Goal: Information Seeking & Learning: Learn about a topic

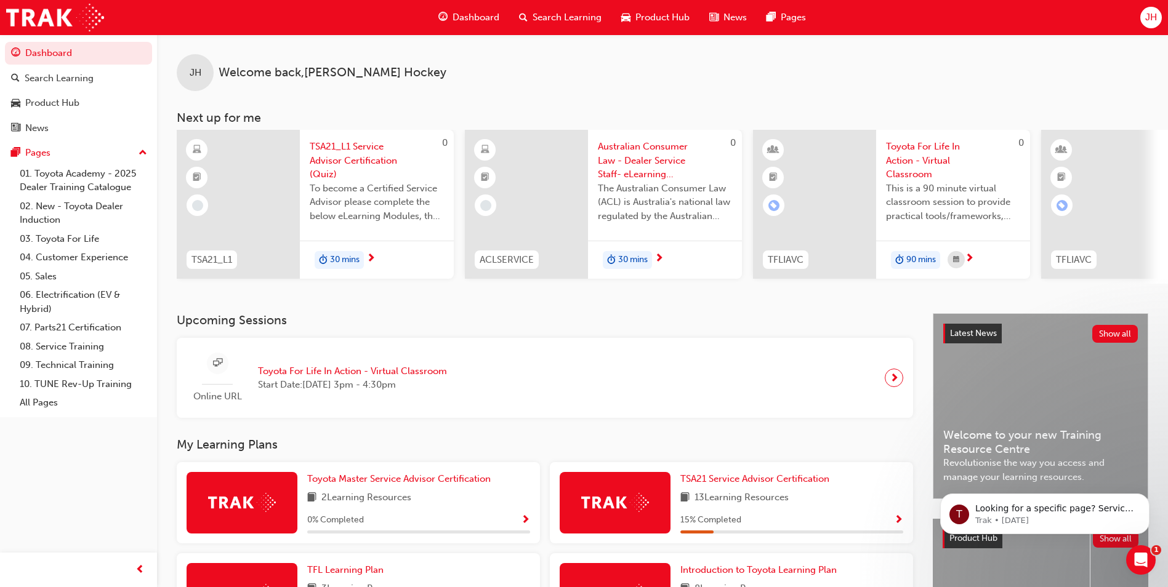
click at [475, 18] on span "Dashboard" at bounding box center [476, 17] width 47 height 14
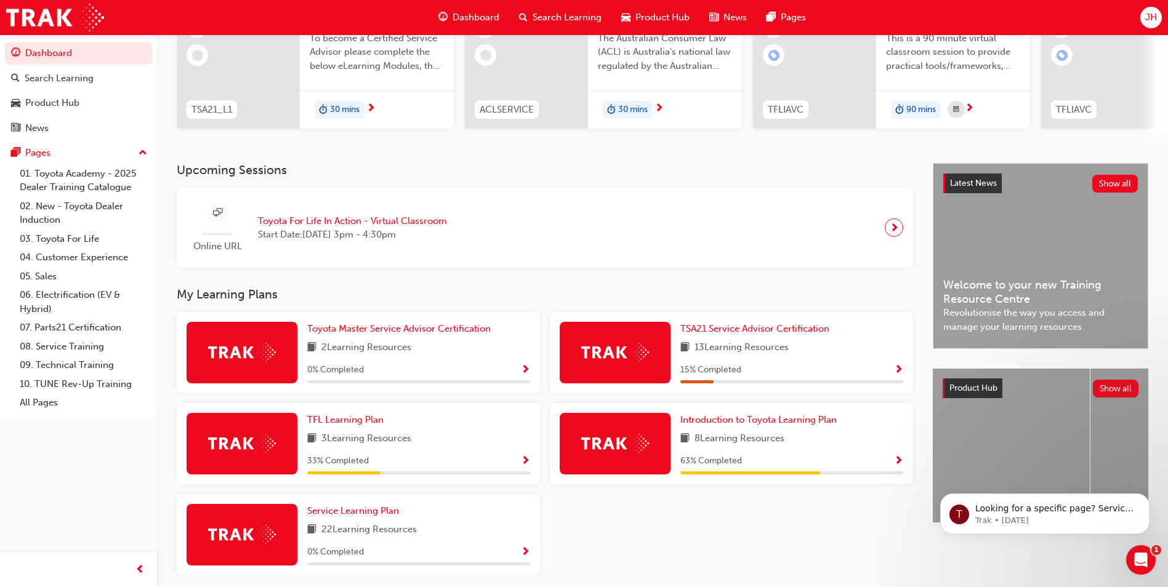
scroll to position [185, 0]
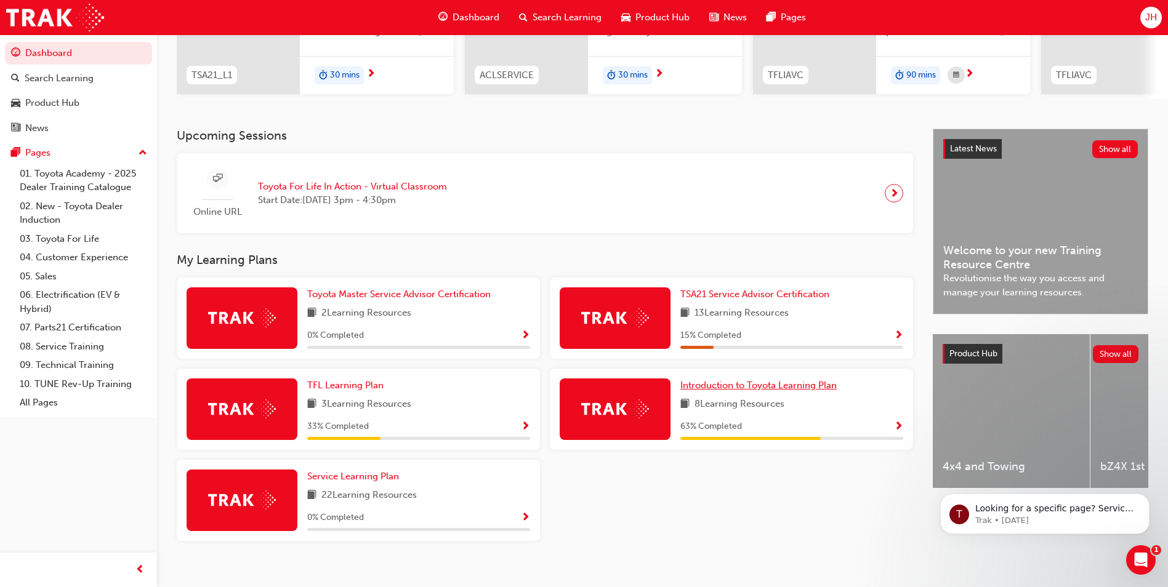
click at [776, 391] on span "Introduction to Toyota Learning Plan" at bounding box center [758, 385] width 156 height 11
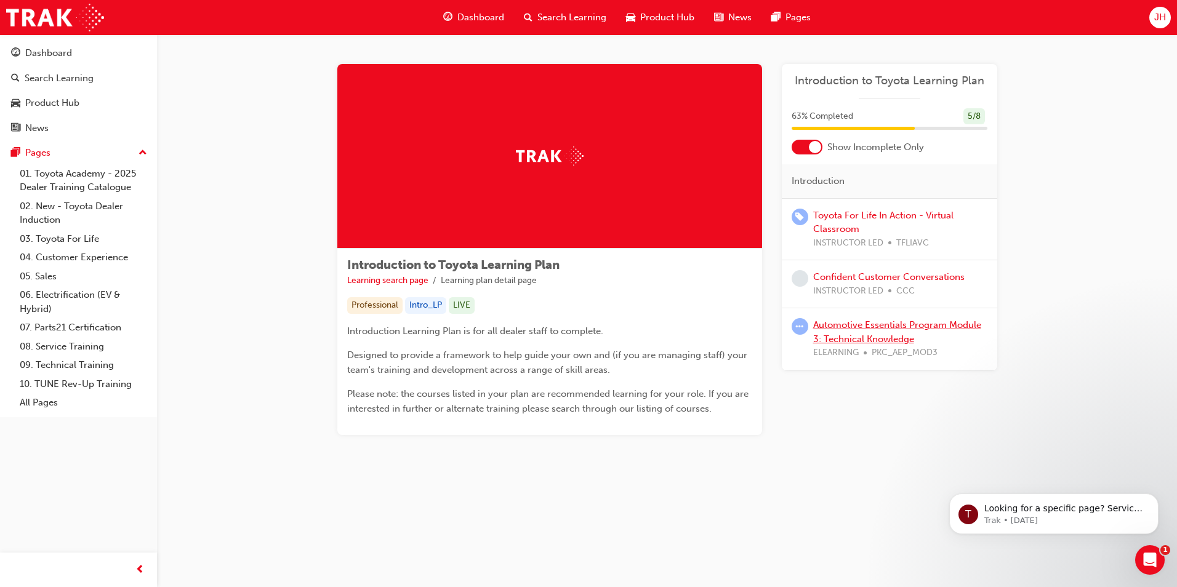
click at [960, 326] on link "Automotive Essentials Program Module 3: Technical Knowledge" at bounding box center [897, 332] width 168 height 25
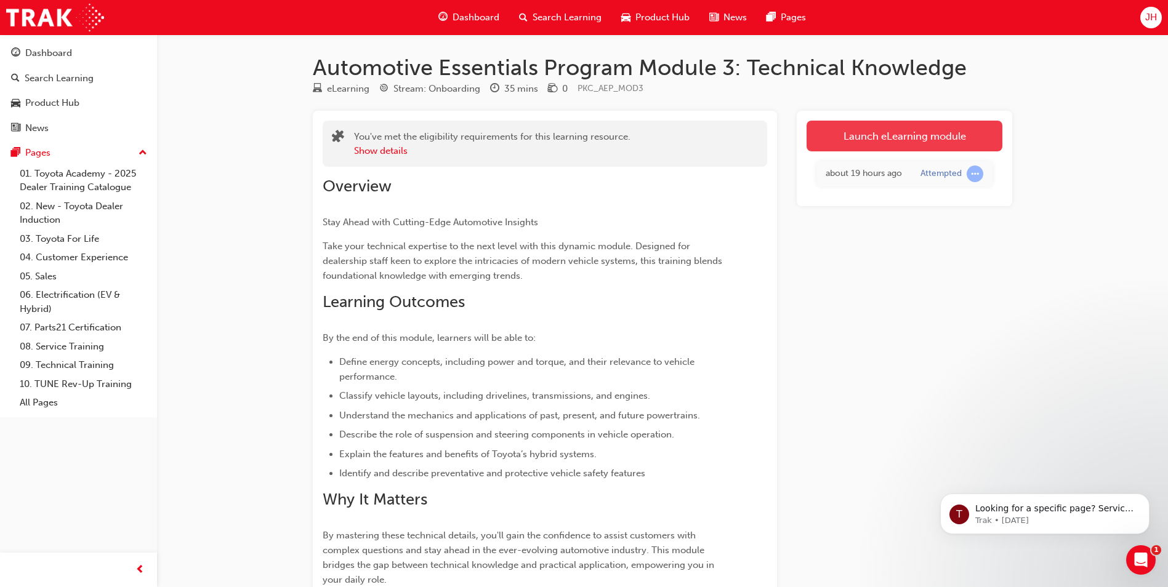
click at [852, 140] on link "Launch eLearning module" at bounding box center [905, 136] width 196 height 31
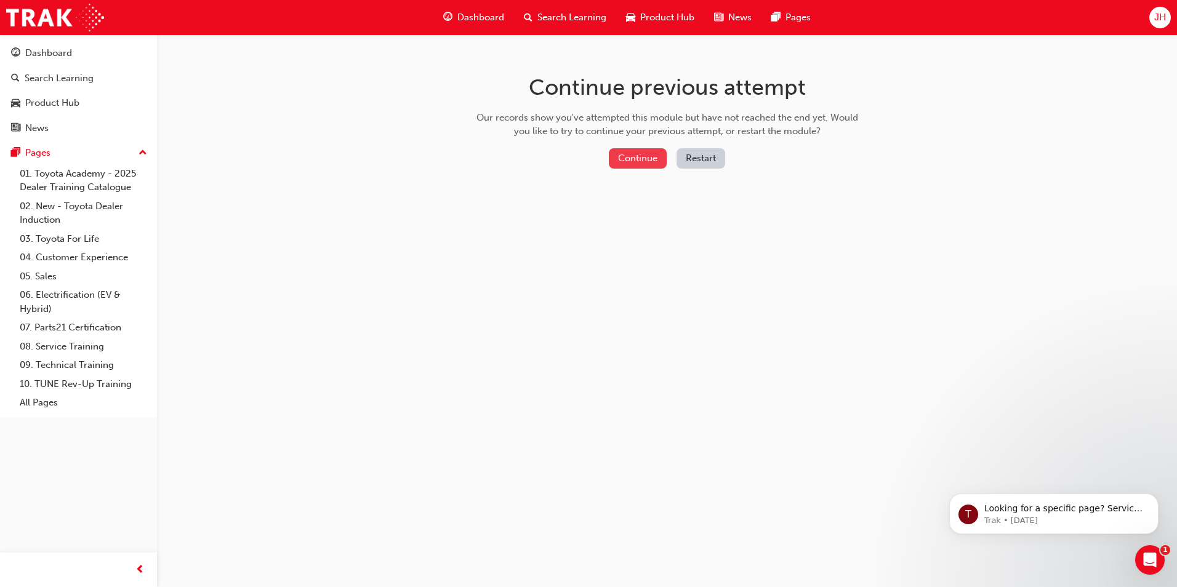
click at [614, 158] on button "Continue" at bounding box center [638, 158] width 58 height 20
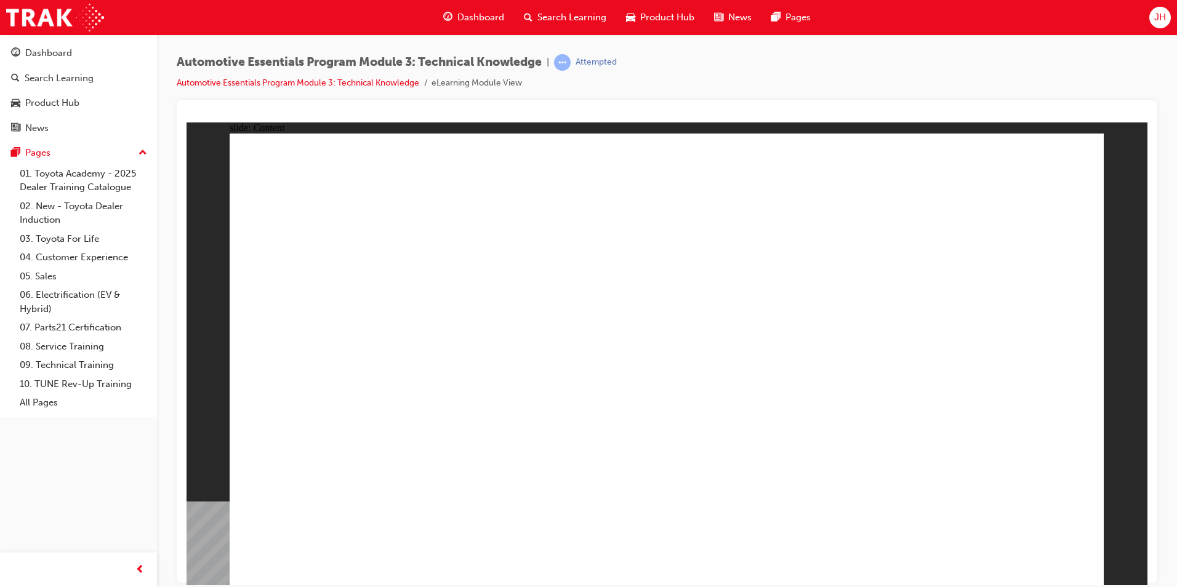
drag, startPoint x: 1062, startPoint y: 163, endPoint x: 1066, endPoint y: 169, distance: 7.2
drag, startPoint x: 1088, startPoint y: 148, endPoint x: 1052, endPoint y: 163, distance: 39.2
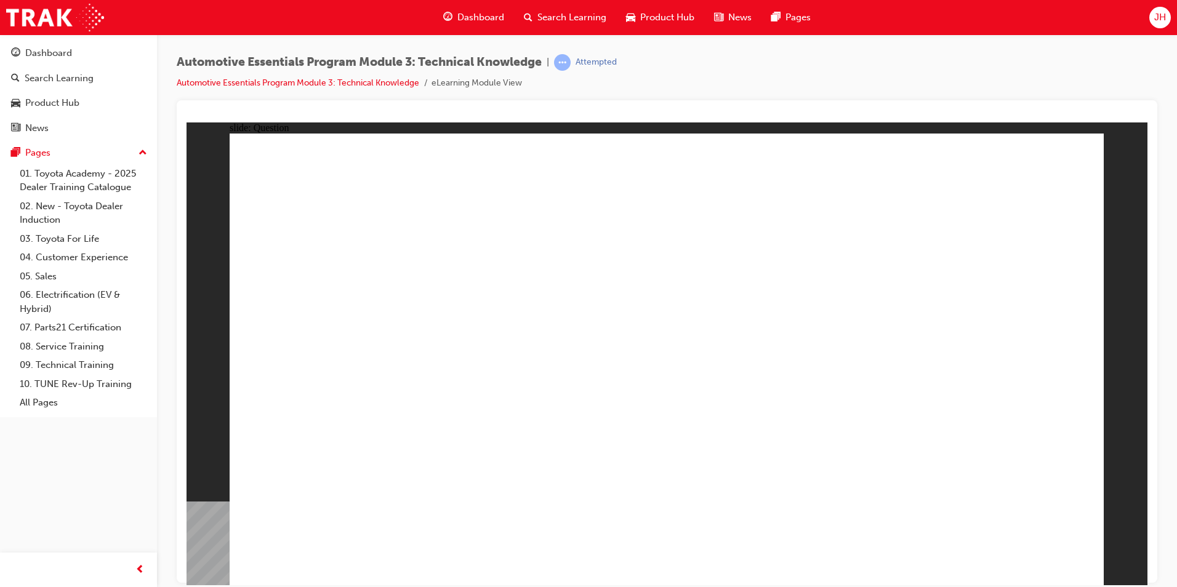
radio input "true"
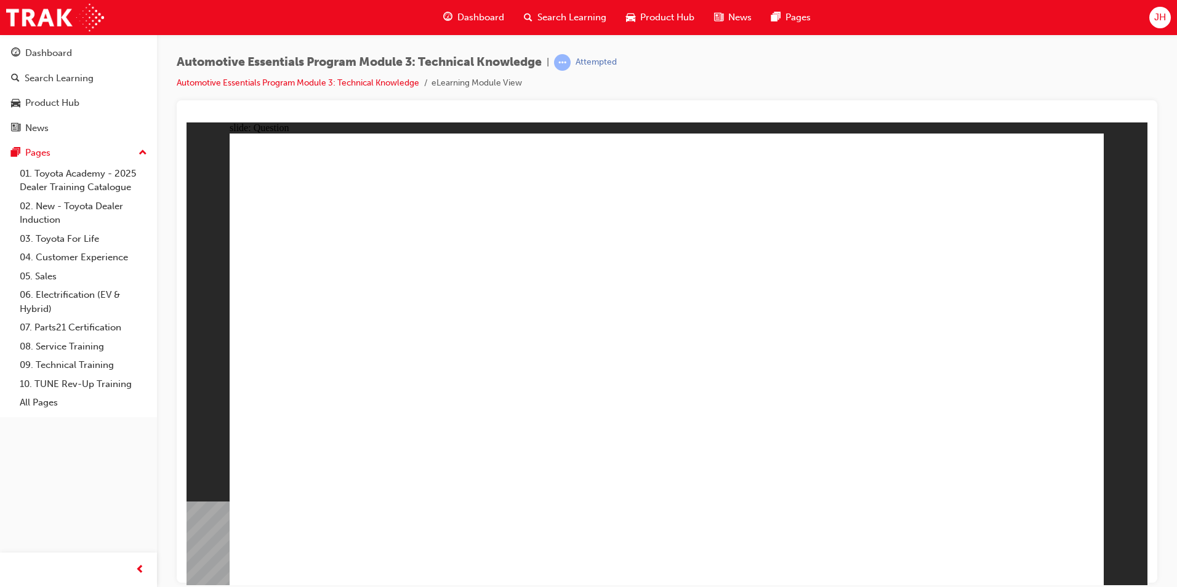
drag, startPoint x: 526, startPoint y: 498, endPoint x: 497, endPoint y: 491, distance: 30.3
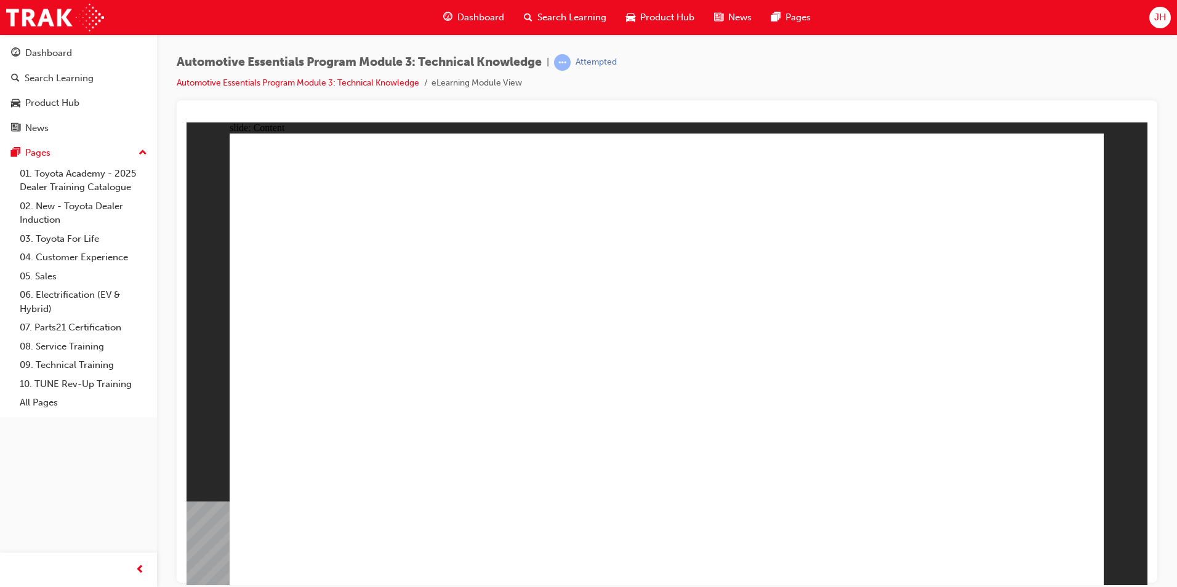
drag, startPoint x: 1041, startPoint y: 177, endPoint x: 1038, endPoint y: 192, distance: 14.6
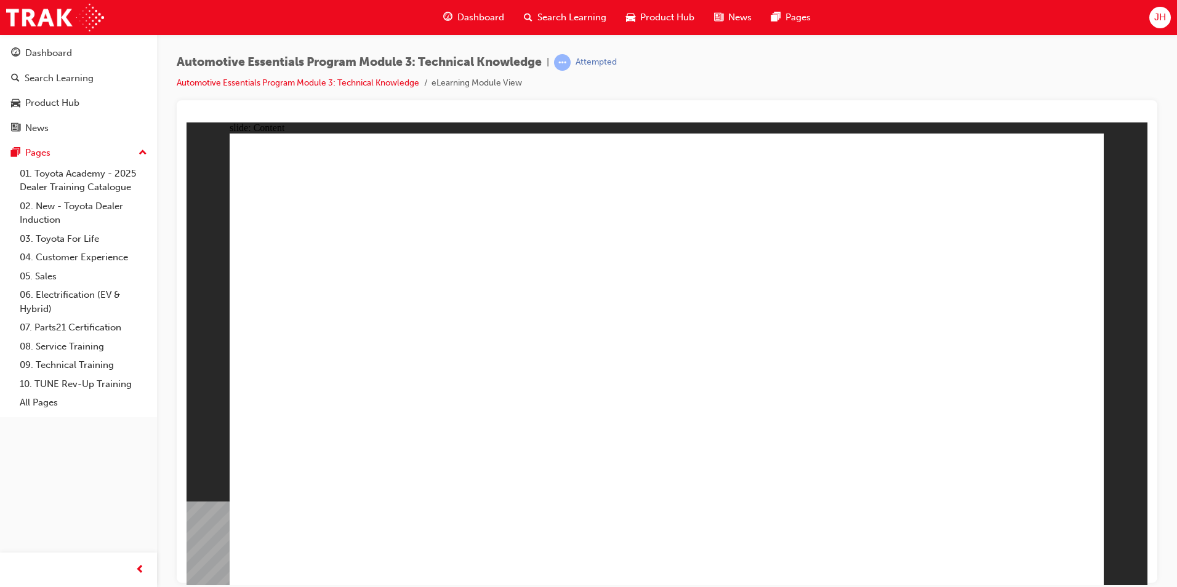
drag, startPoint x: 1076, startPoint y: 546, endPoint x: 1050, endPoint y: 557, distance: 28.1
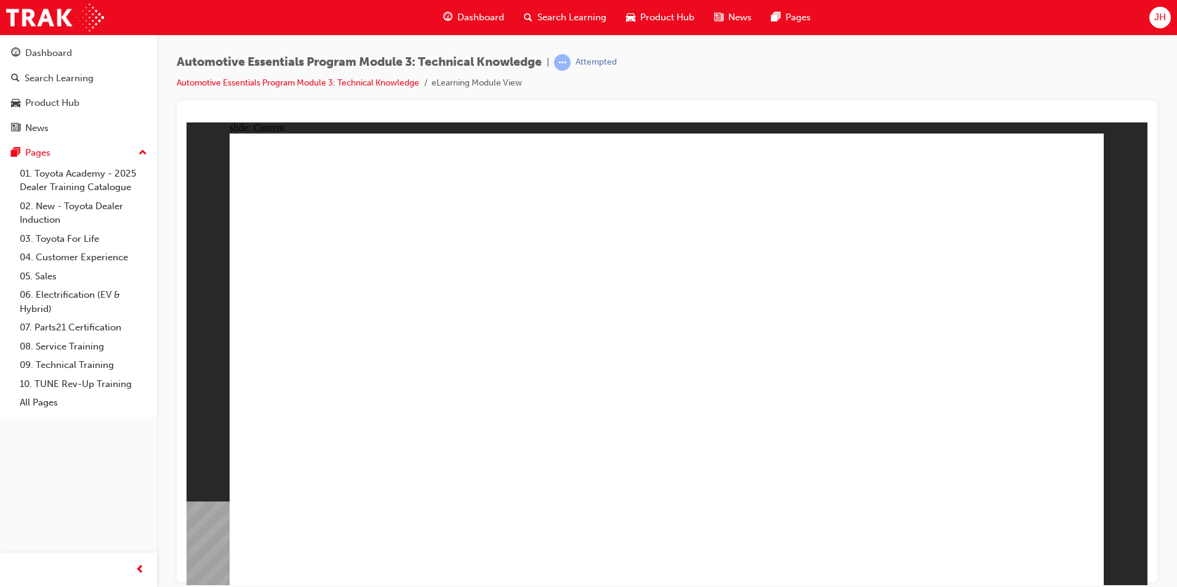
drag, startPoint x: 825, startPoint y: 419, endPoint x: 922, endPoint y: 502, distance: 128.0
radio input "true"
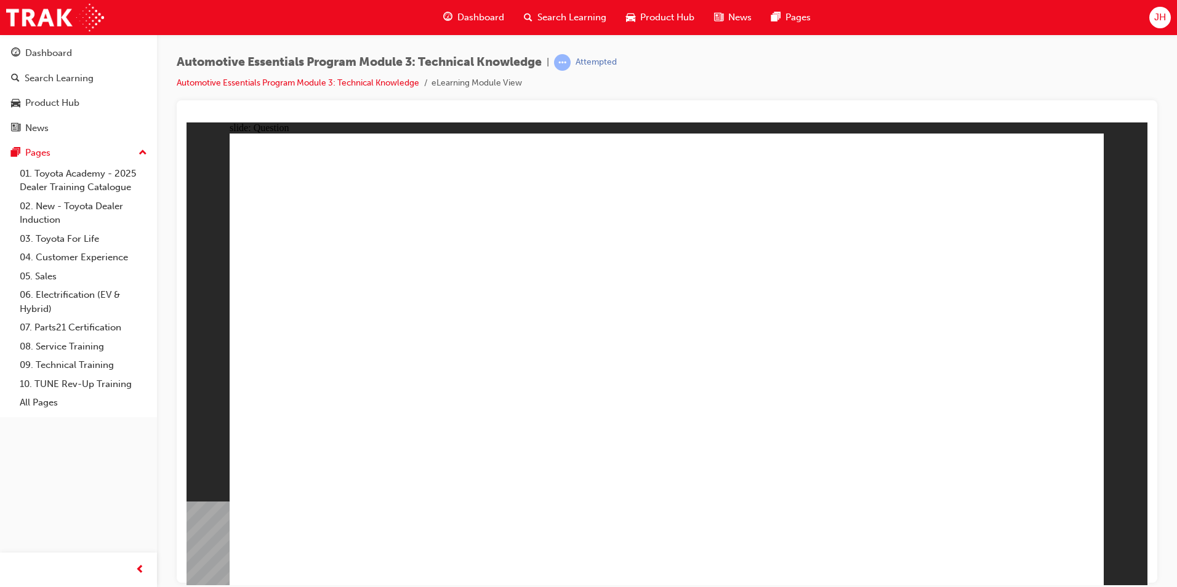
radio input "true"
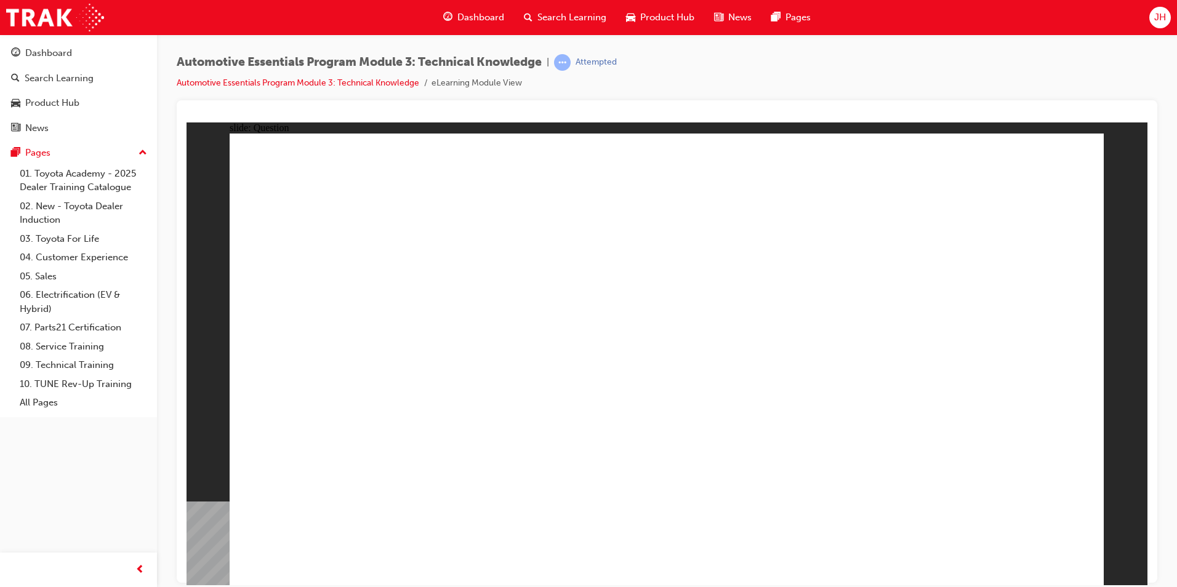
drag, startPoint x: 760, startPoint y: 322, endPoint x: 783, endPoint y: 301, distance: 30.5
radio input "true"
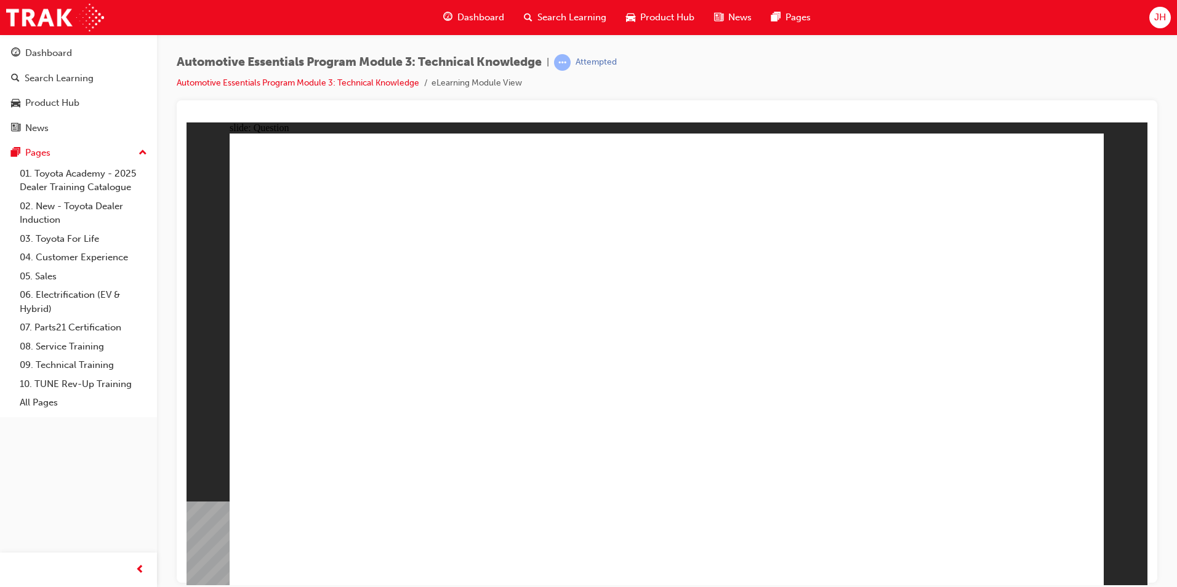
drag, startPoint x: 722, startPoint y: 299, endPoint x: 938, endPoint y: 414, distance: 244.9
radio input "true"
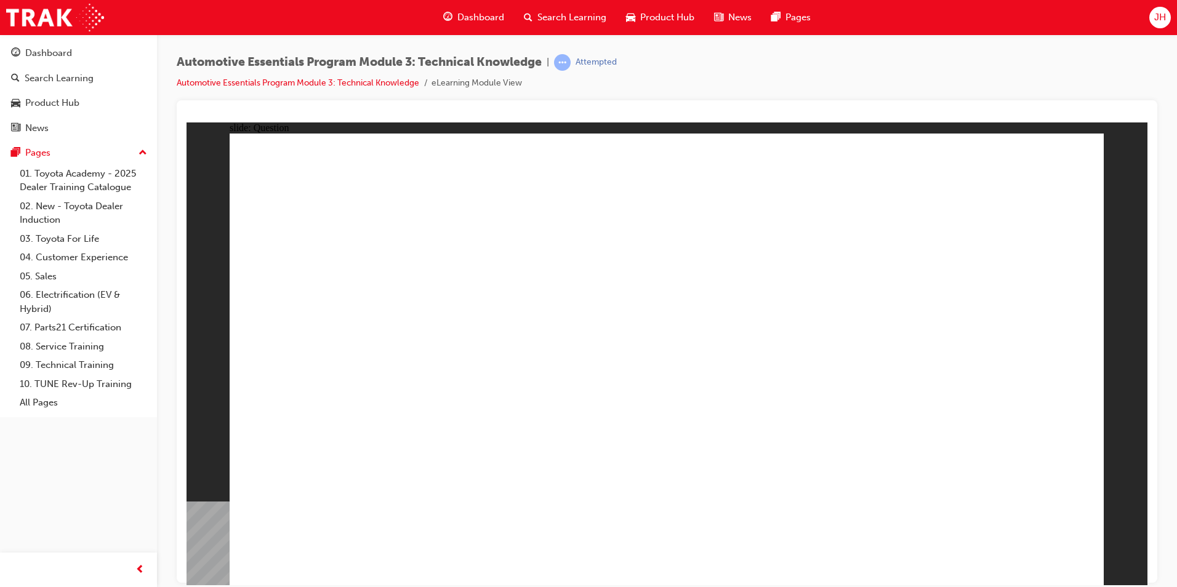
drag, startPoint x: 801, startPoint y: 309, endPoint x: 821, endPoint y: 337, distance: 34.5
radio input "true"
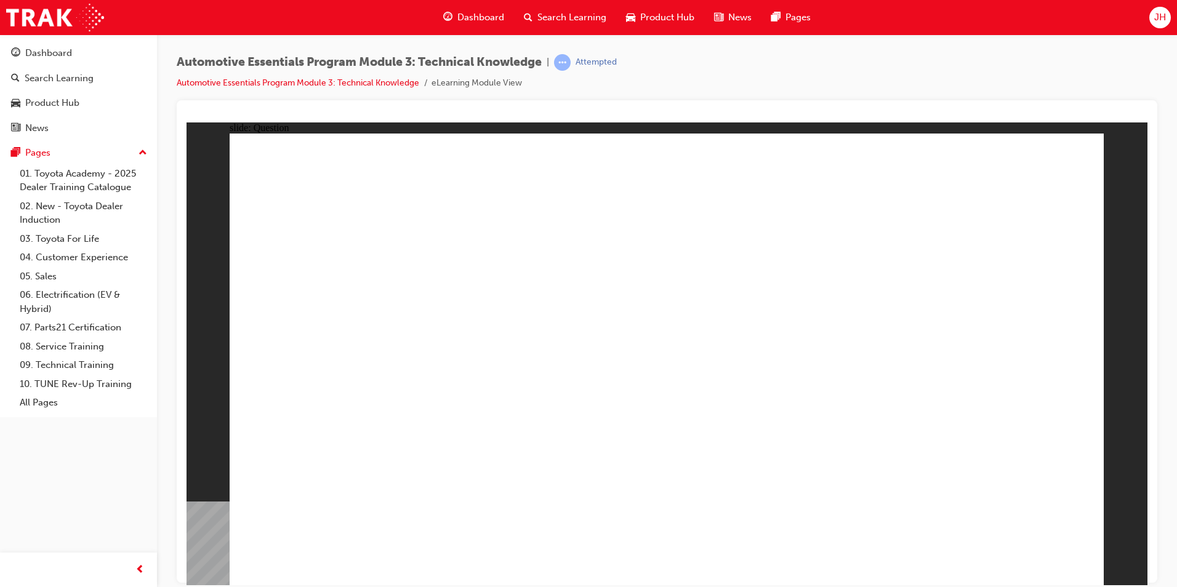
drag, startPoint x: 653, startPoint y: 453, endPoint x: 647, endPoint y: 442, distance: 12.1
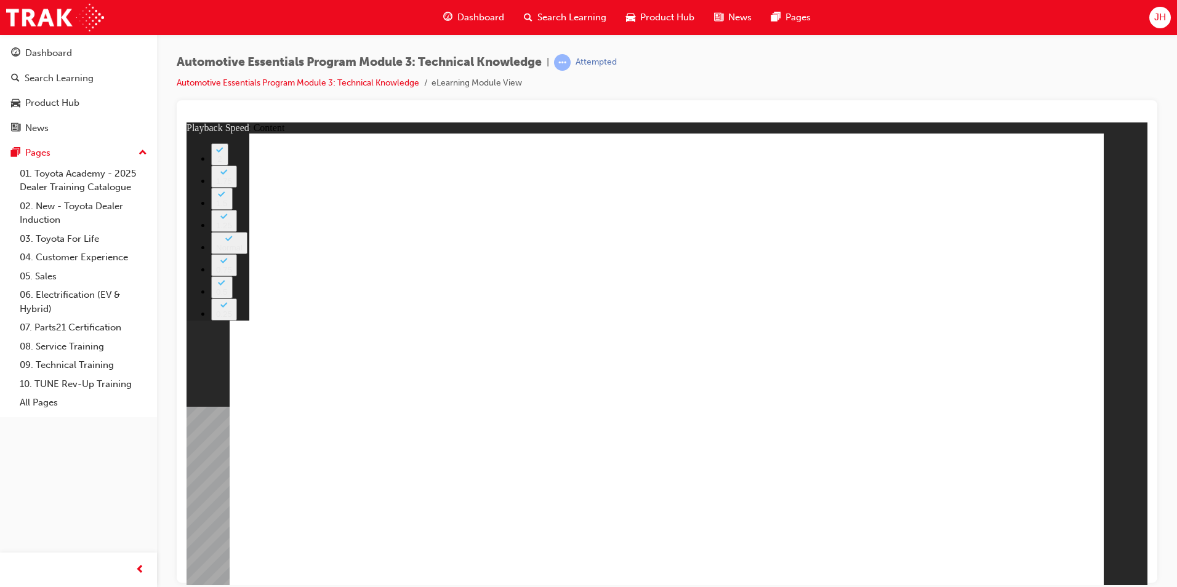
type input "227"
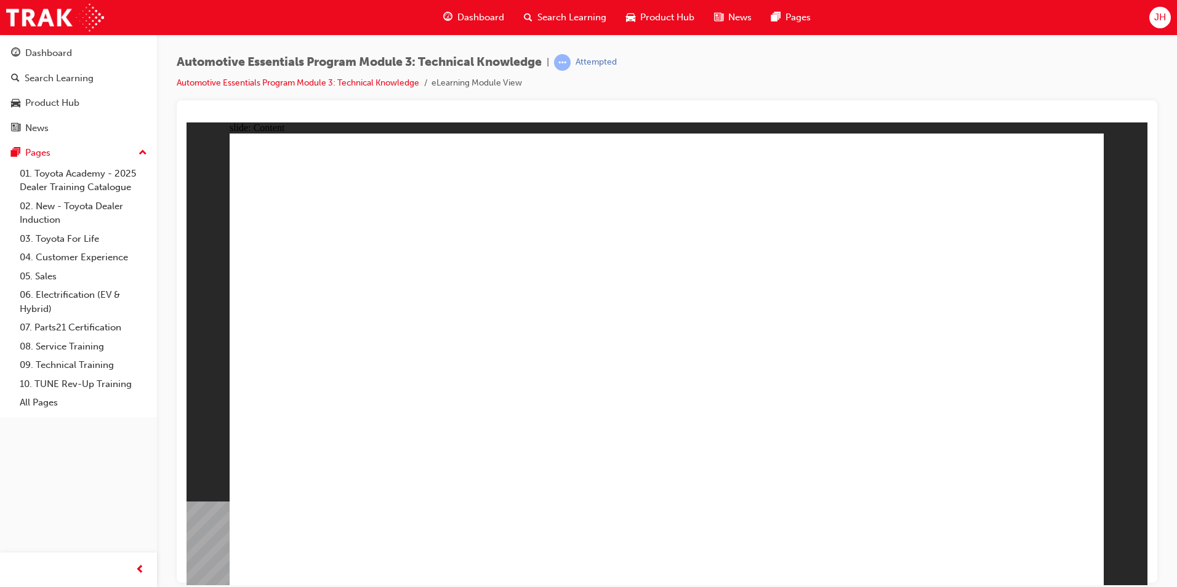
drag, startPoint x: 654, startPoint y: 368, endPoint x: 645, endPoint y: 360, distance: 12.2
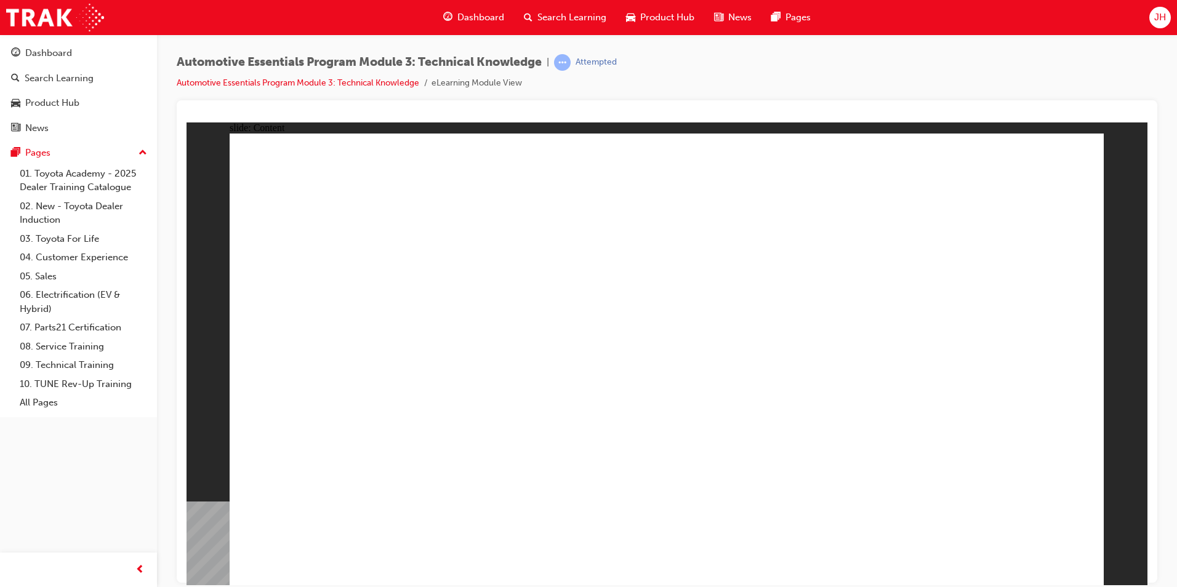
drag, startPoint x: 292, startPoint y: 301, endPoint x: 361, endPoint y: 309, distance: 69.4
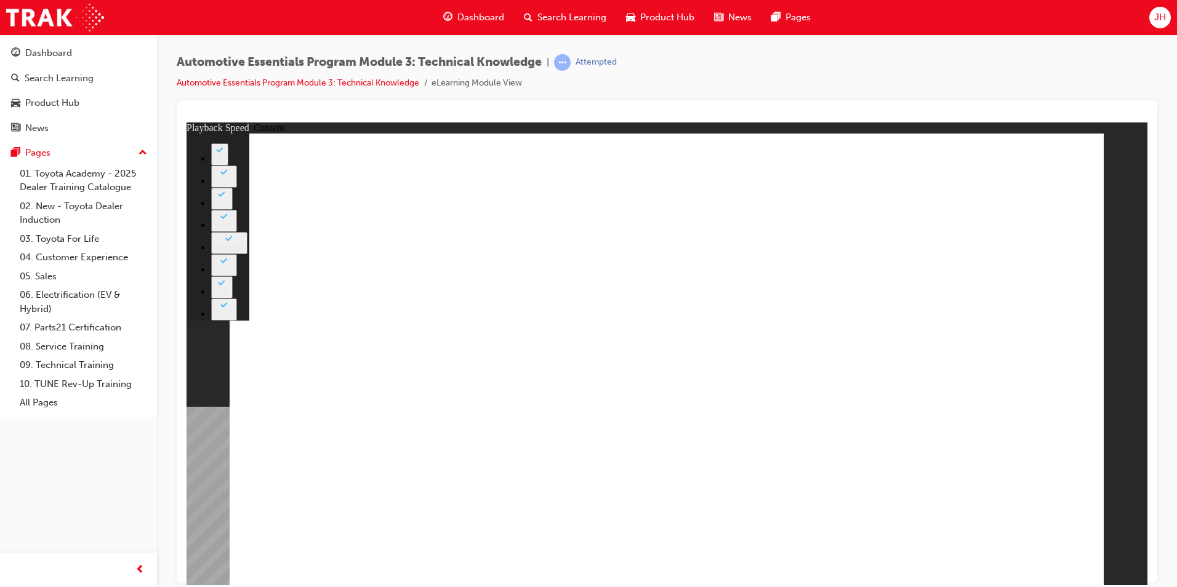
type input "20"
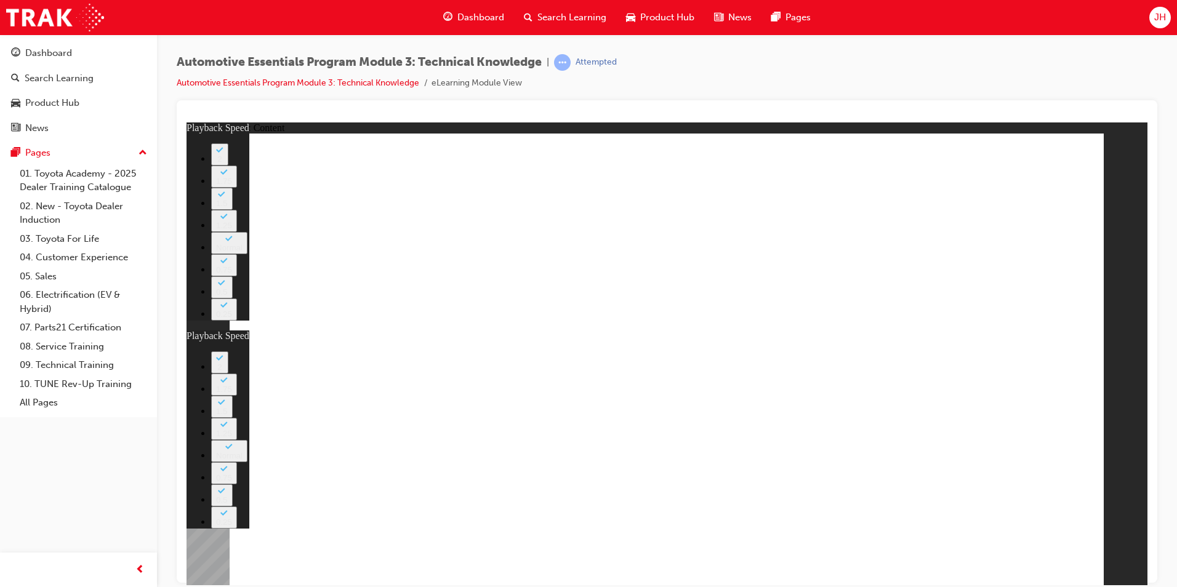
type input "13"
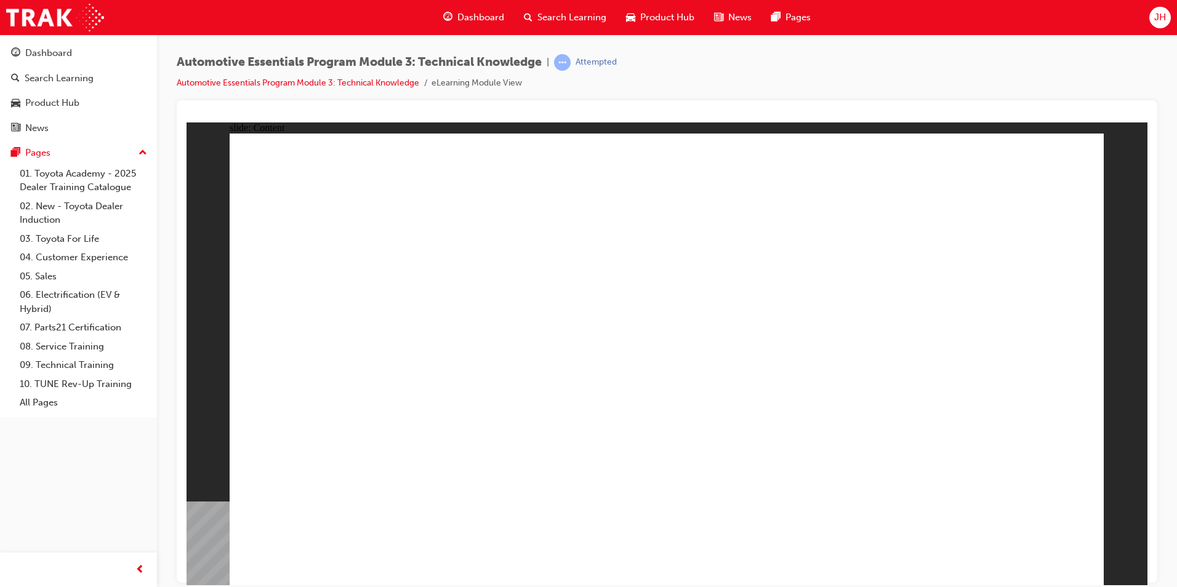
drag, startPoint x: 875, startPoint y: 196, endPoint x: 865, endPoint y: 162, distance: 35.3
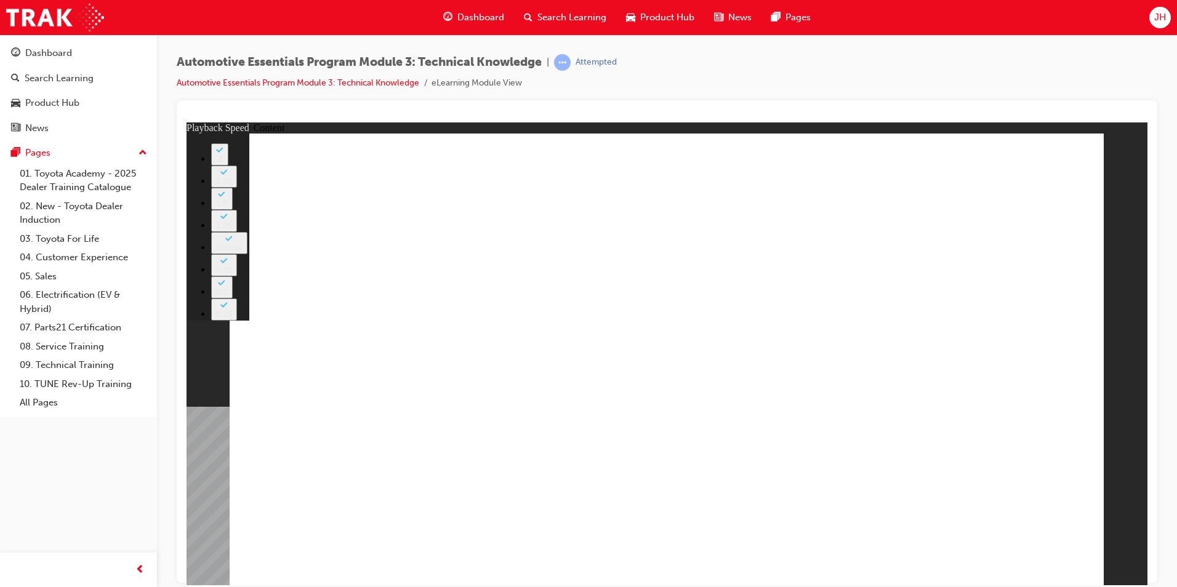
type input "18"
drag, startPoint x: 1087, startPoint y: 160, endPoint x: 1071, endPoint y: 160, distance: 16.0
